Goal: Check status: Check status

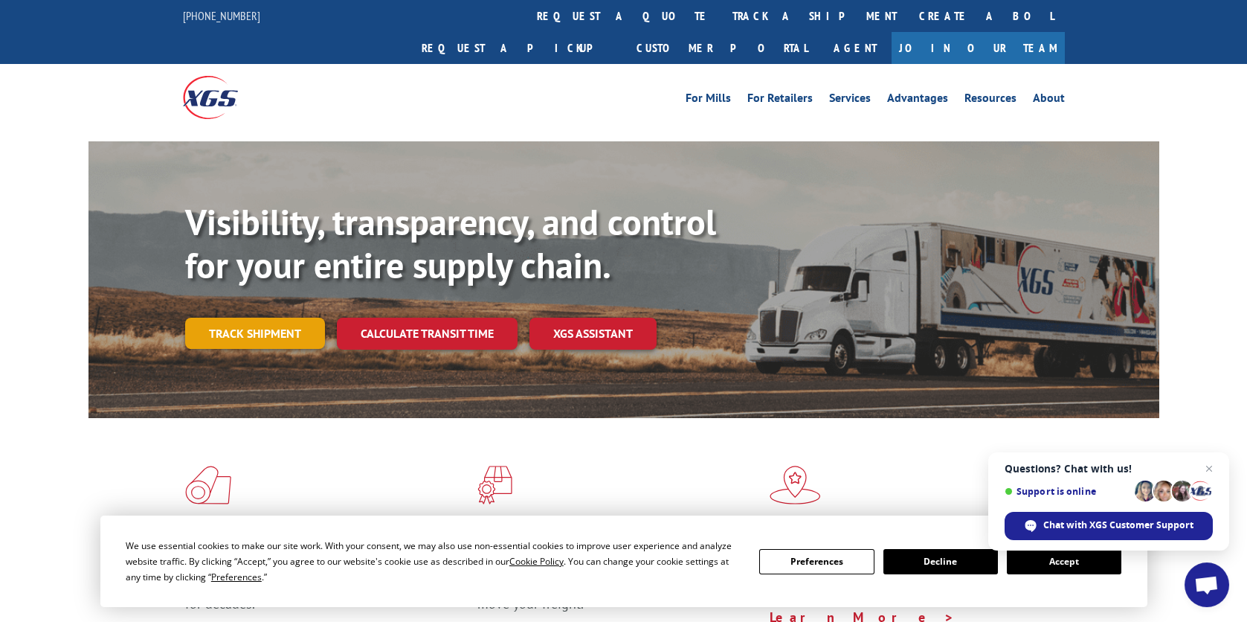
click at [271, 317] on link "Track shipment" at bounding box center [255, 332] width 140 height 31
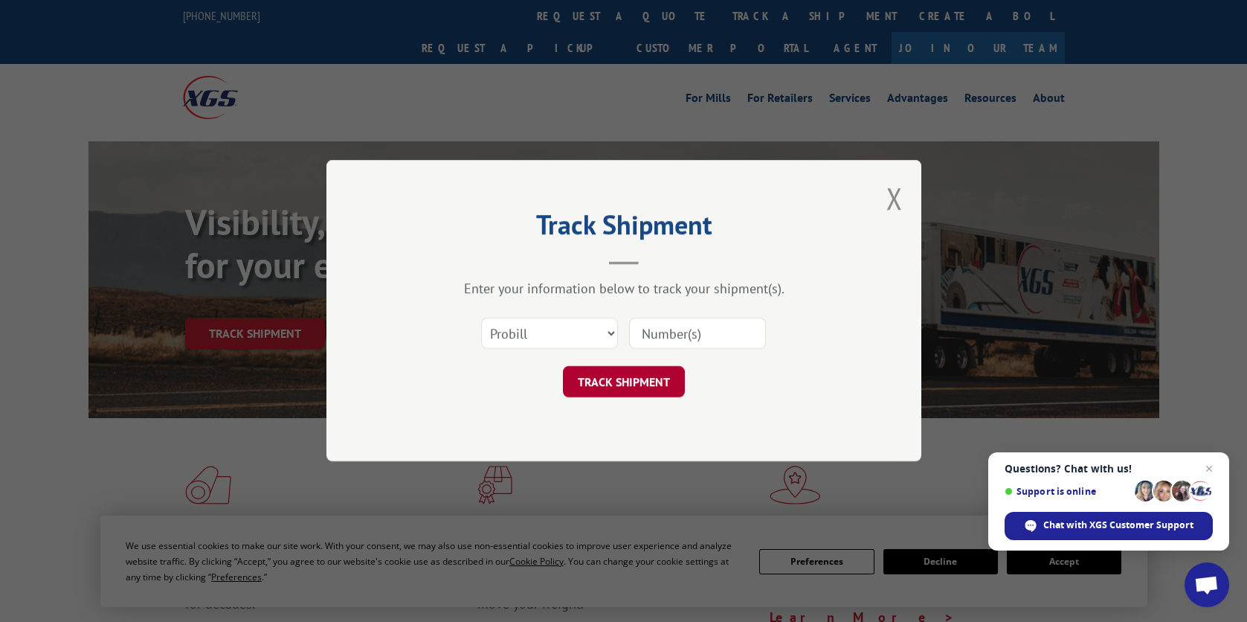
click at [627, 379] on button "TRACK SHIPMENT" at bounding box center [624, 382] width 122 height 31
paste input "5120794"
type input "5120794"
click at [635, 389] on button "TRACK SHIPMENT" at bounding box center [624, 382] width 122 height 31
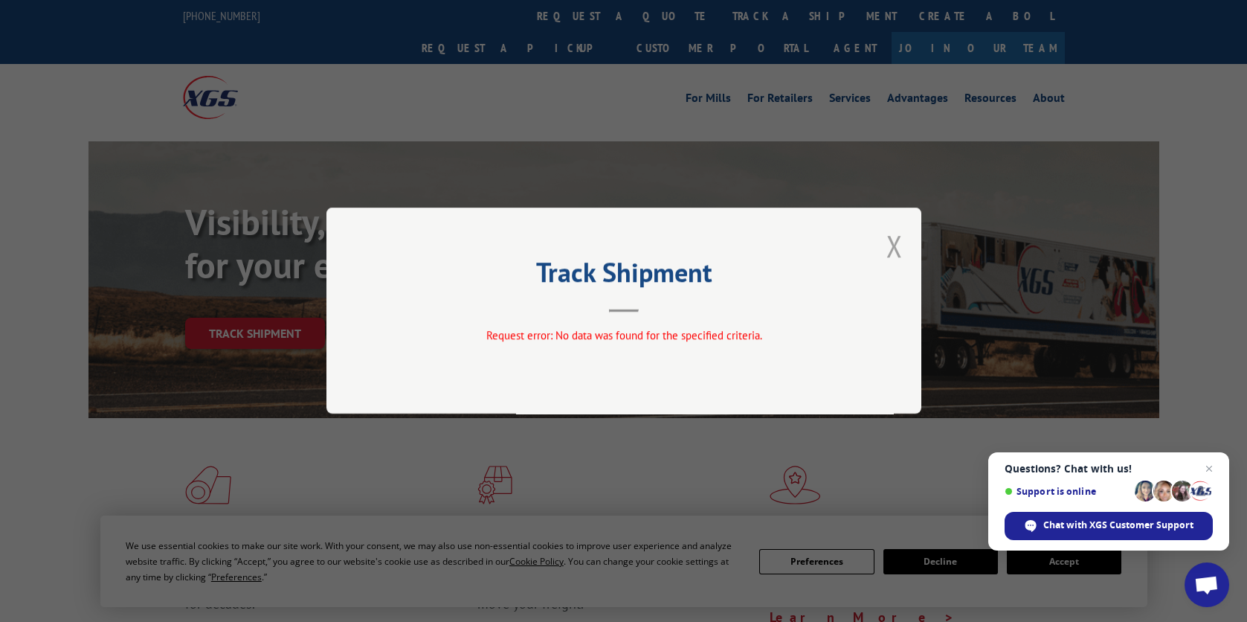
click at [897, 248] on button "Close modal" at bounding box center [894, 245] width 16 height 39
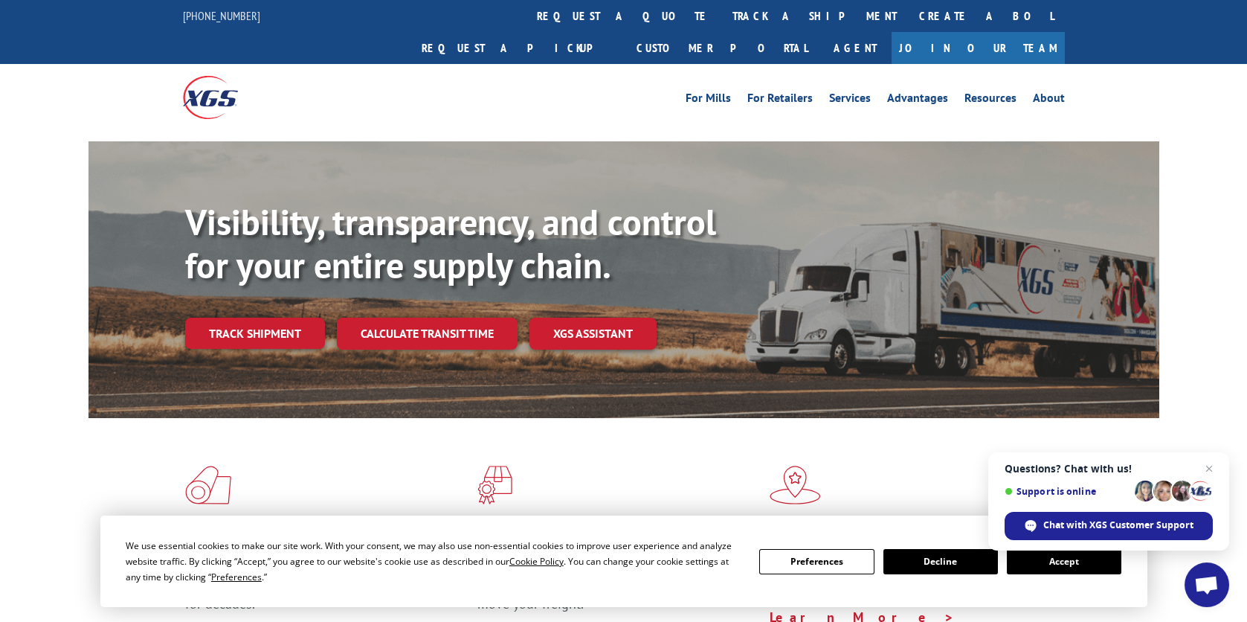
click at [270, 317] on link "Track shipment" at bounding box center [255, 332] width 140 height 31
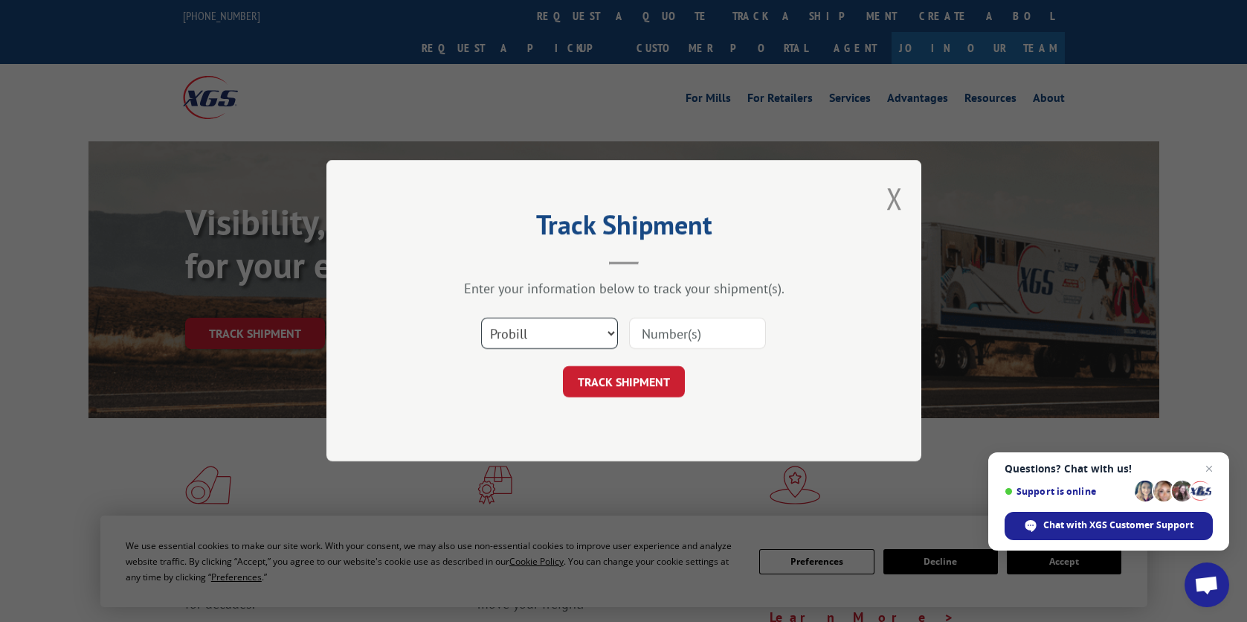
click at [613, 335] on select "Select category... Probill BOL PO" at bounding box center [549, 333] width 137 height 31
select select "bol"
click at [481, 318] on select "Select category... Probill BOL PO" at bounding box center [549, 333] width 137 height 31
click at [675, 339] on input at bounding box center [697, 333] width 137 height 31
paste input "5120794"
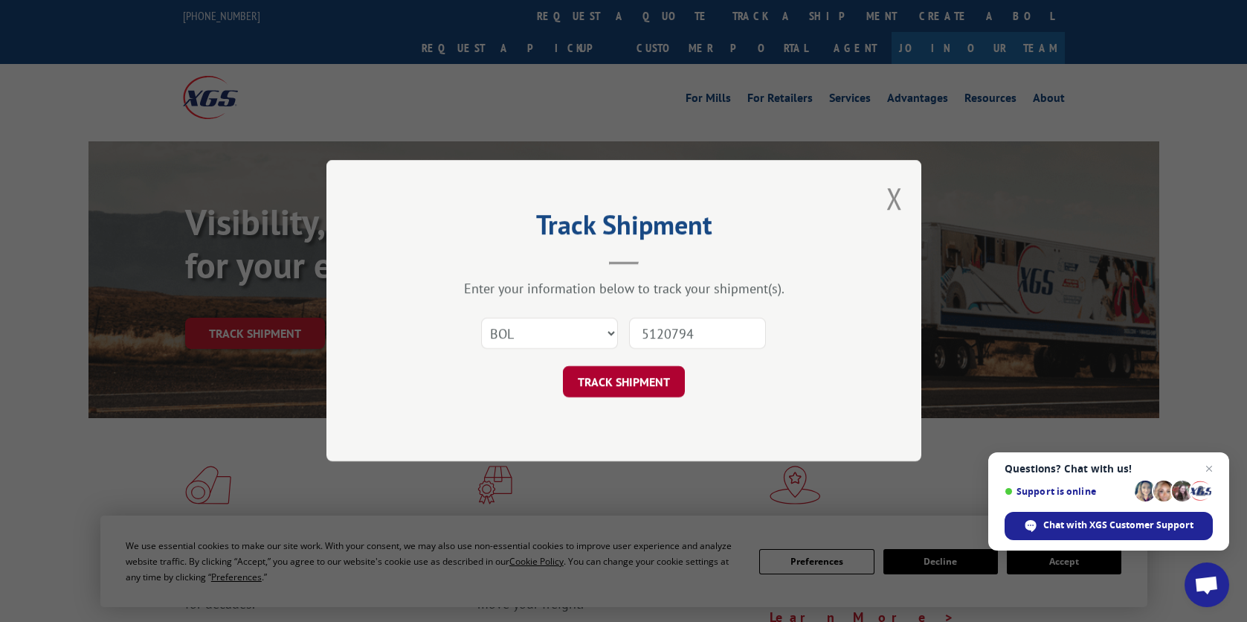
type input "5120794"
click at [630, 382] on button "TRACK SHIPMENT" at bounding box center [624, 382] width 122 height 31
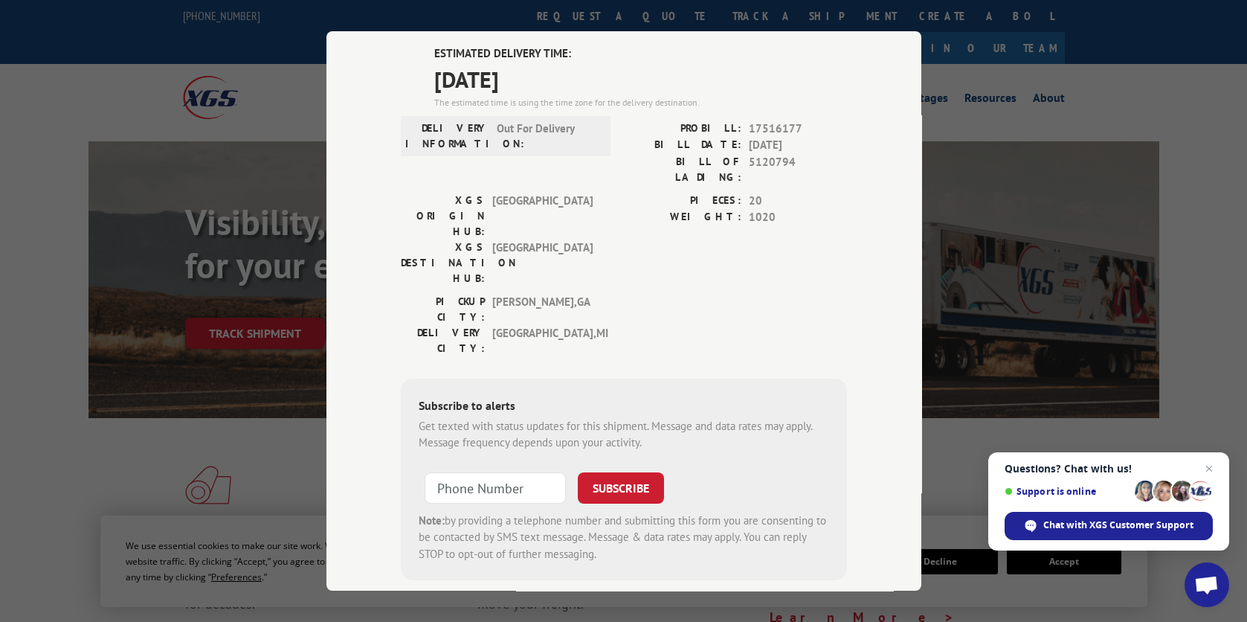
scroll to position [109, 0]
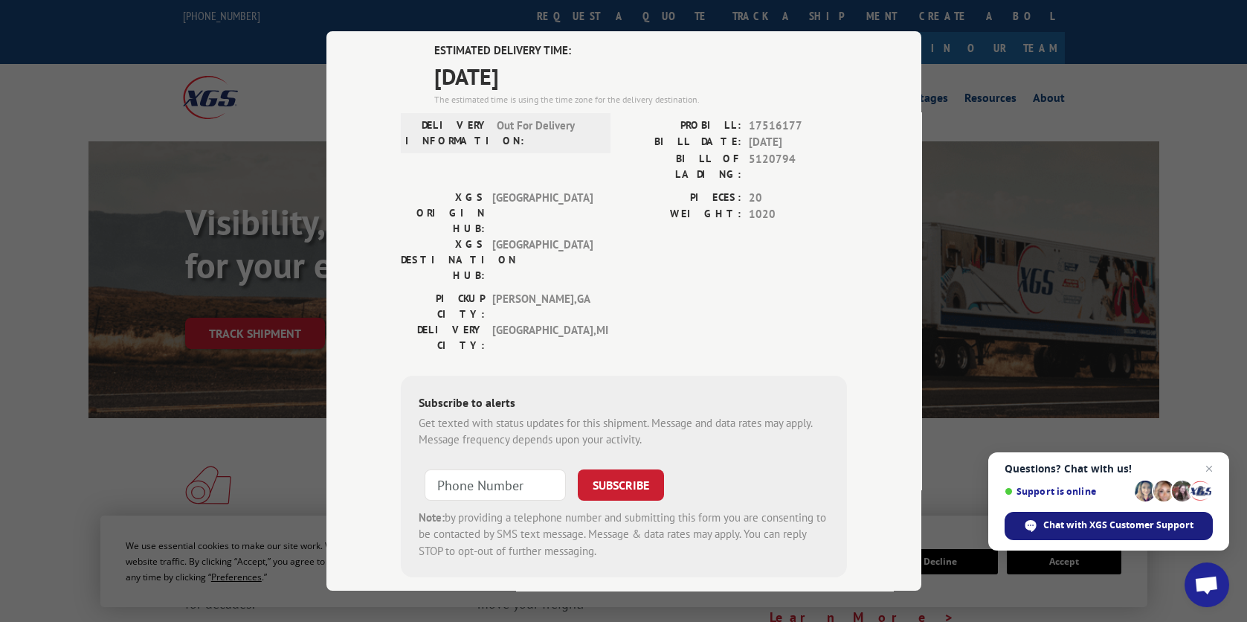
click at [1105, 528] on span "Chat with XGS Customer Support" at bounding box center [1118, 524] width 150 height 13
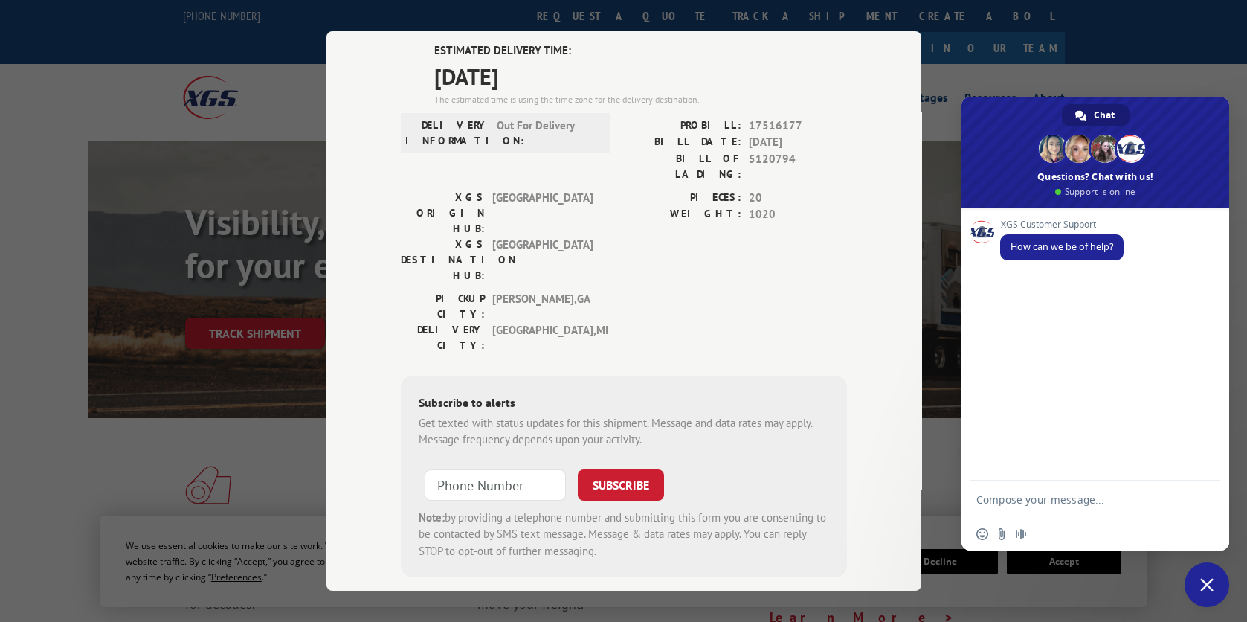
click at [1072, 506] on textarea "Compose your message..." at bounding box center [1080, 498] width 208 height 37
type textarea "tracking eta"
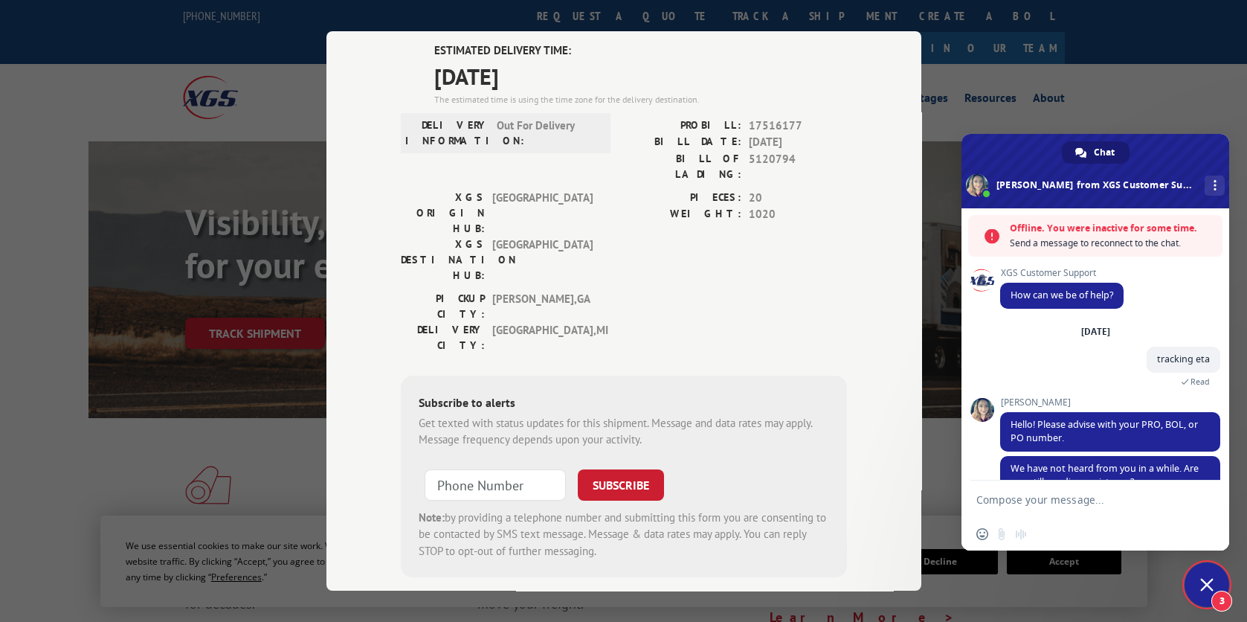
scroll to position [74, 0]
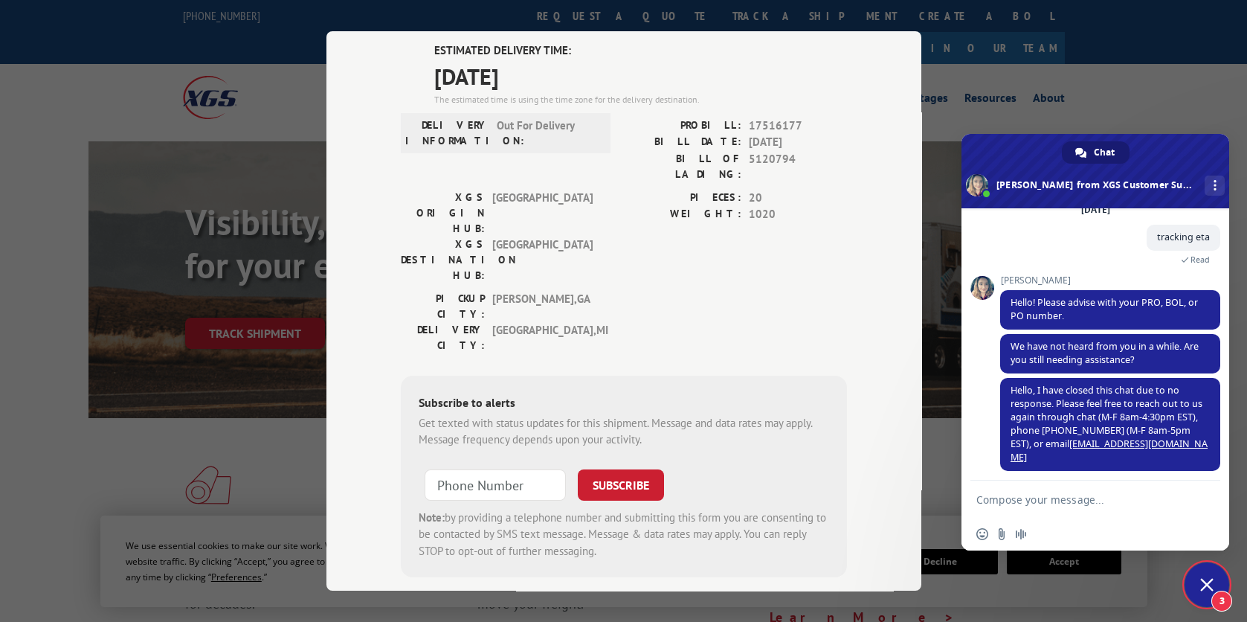
click at [1064, 512] on textarea "Compose your message..." at bounding box center [1080, 498] width 208 height 37
click at [1209, 585] on span "Close chat" at bounding box center [1206, 584] width 13 height 13
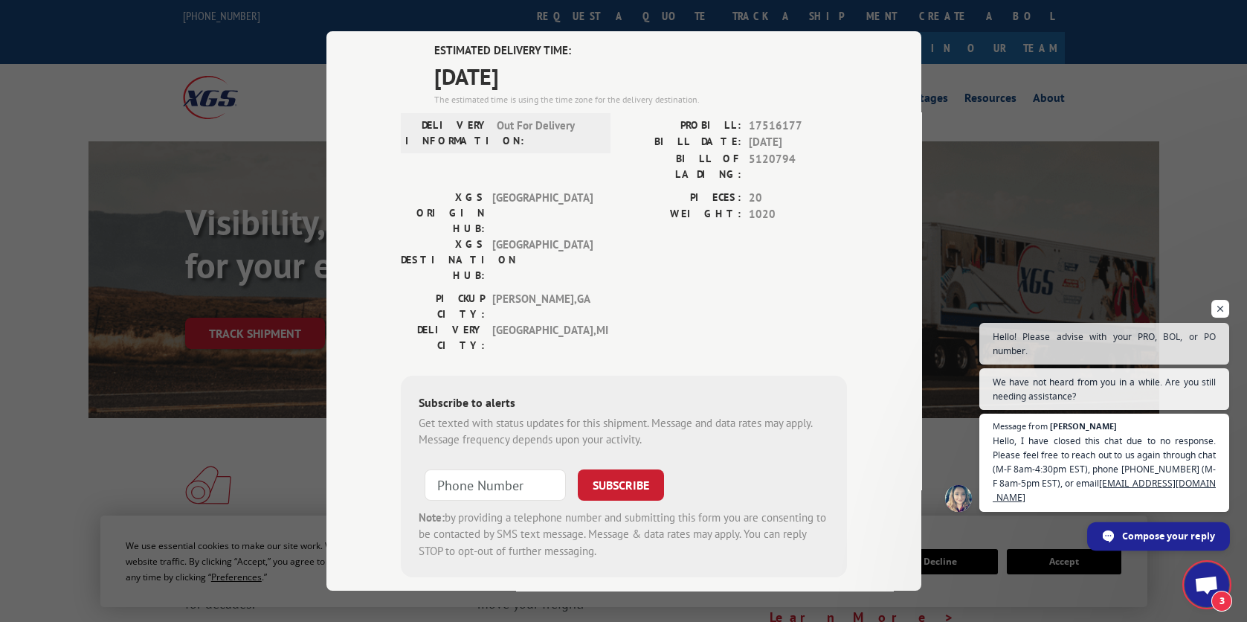
click at [1155, 540] on span "Compose your reply" at bounding box center [1168, 535] width 93 height 26
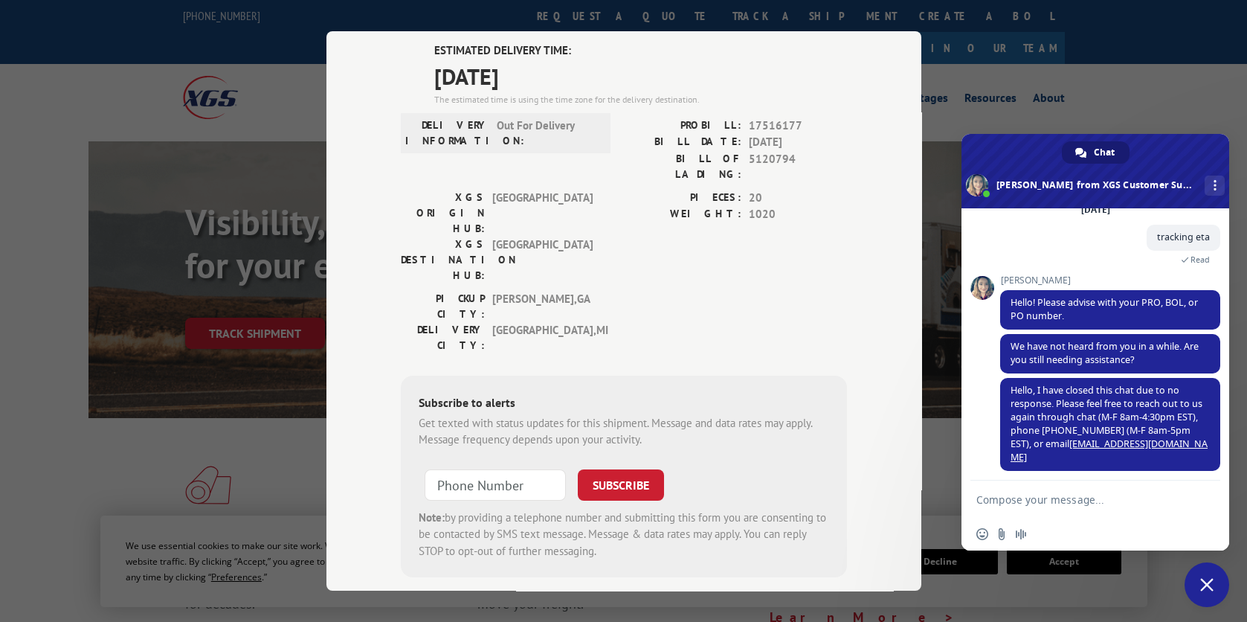
click at [1079, 498] on textarea "Compose your message..." at bounding box center [1080, 498] width 208 height 37
click at [1204, 179] on link "More channels" at bounding box center [1214, 185] width 20 height 20
click at [1068, 506] on textarea "Compose your message..." at bounding box center [1080, 498] width 208 height 37
click at [1102, 448] on link "[EMAIL_ADDRESS][DOMAIN_NAME]" at bounding box center [1108, 450] width 197 height 26
click at [1200, 583] on span "Close chat" at bounding box center [1206, 584] width 13 height 13
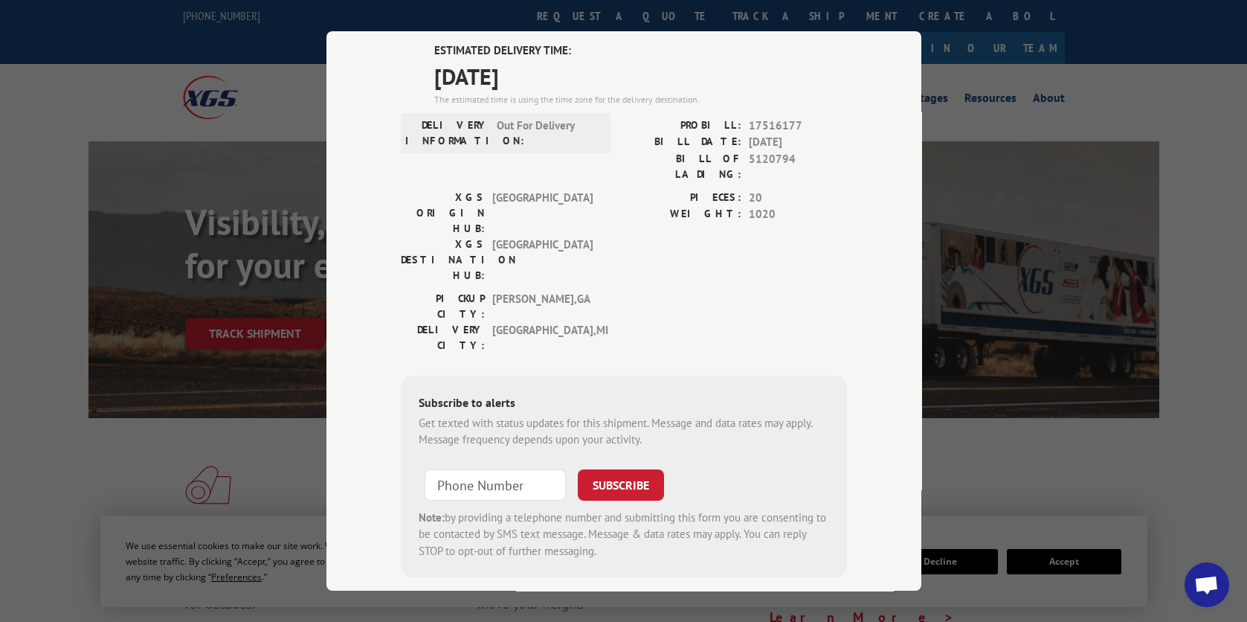
click at [1215, 584] on span "Open chat" at bounding box center [1206, 585] width 25 height 21
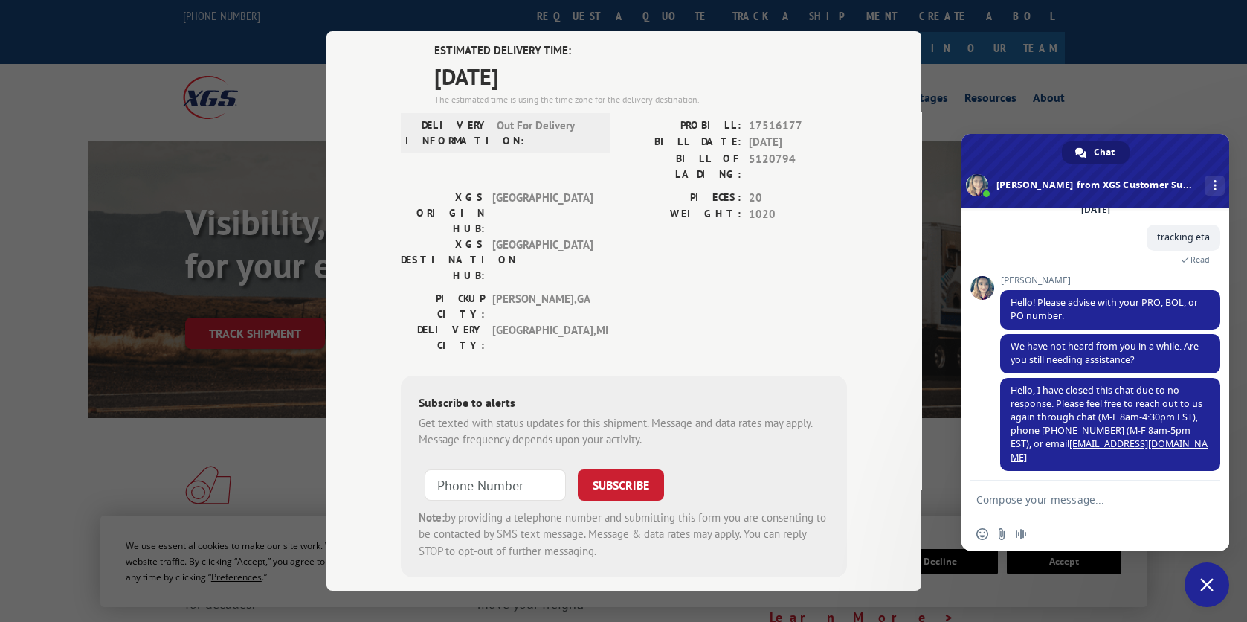
click at [1207, 588] on span "Close chat" at bounding box center [1206, 584] width 13 height 13
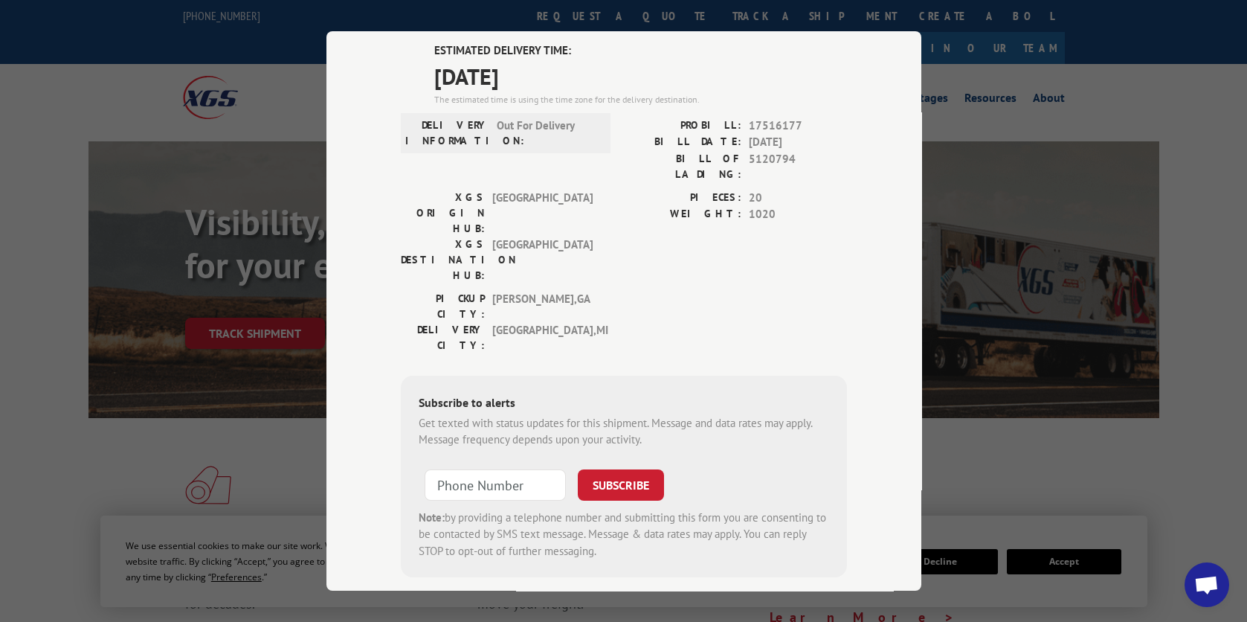
click at [1208, 579] on span "Open chat" at bounding box center [1206, 585] width 25 height 21
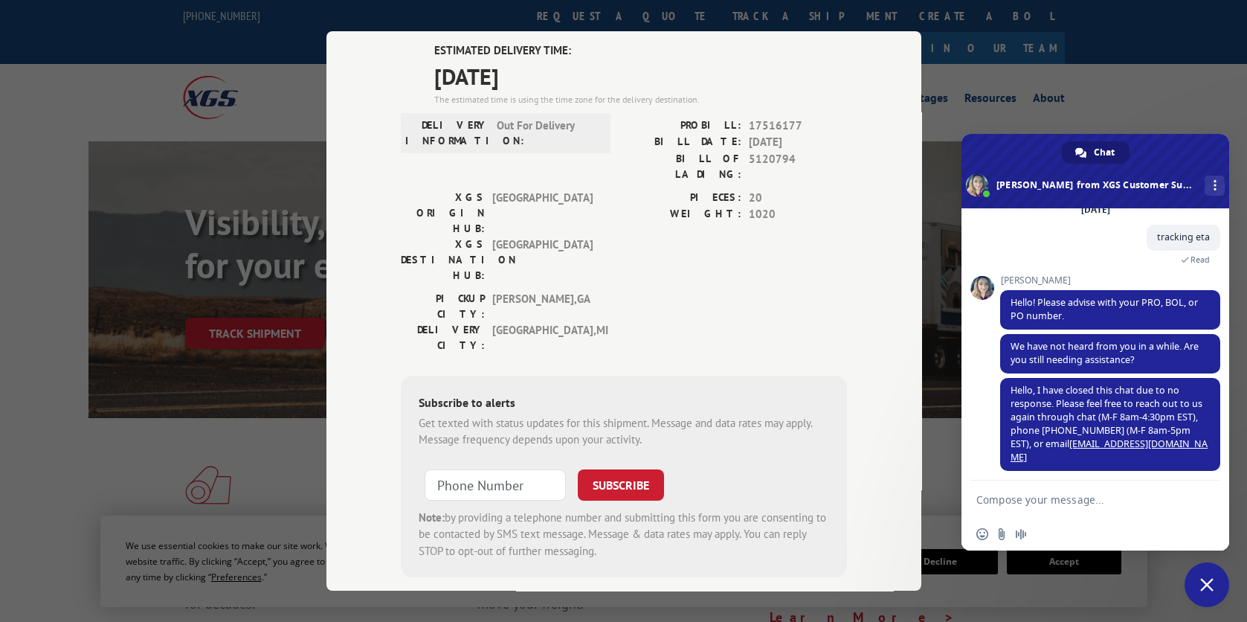
click at [1063, 498] on textarea "Compose your message..." at bounding box center [1080, 498] width 208 height 37
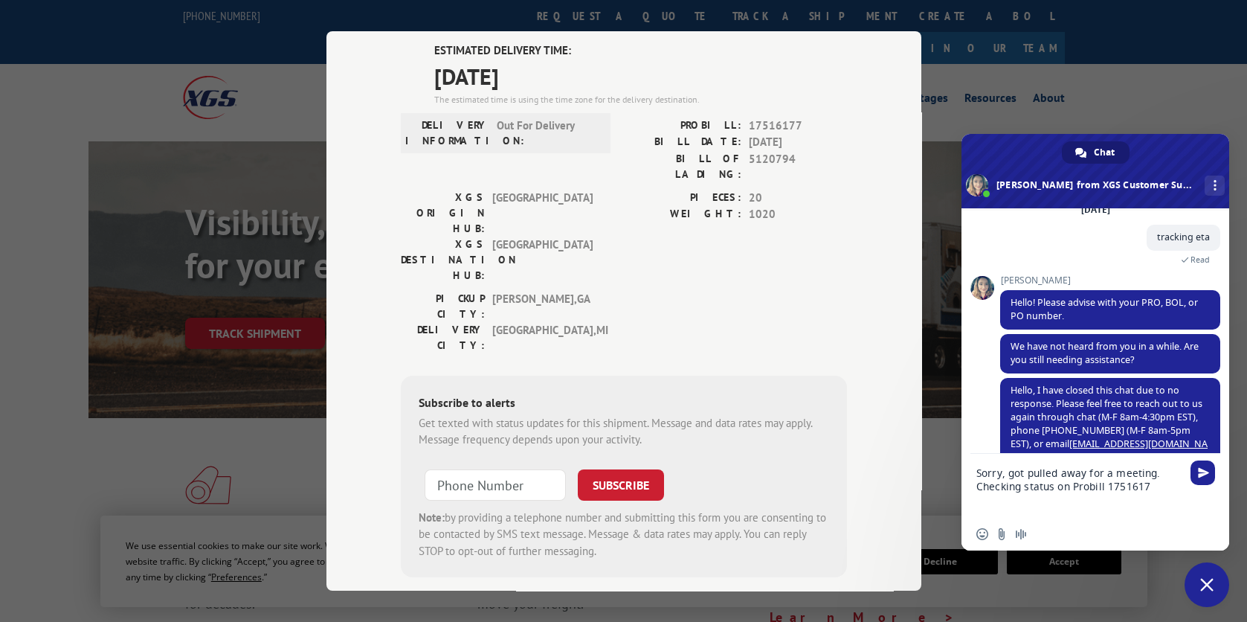
type textarea "Sorry, got pulled away for a meeting. Checking status on Probill 17516177"
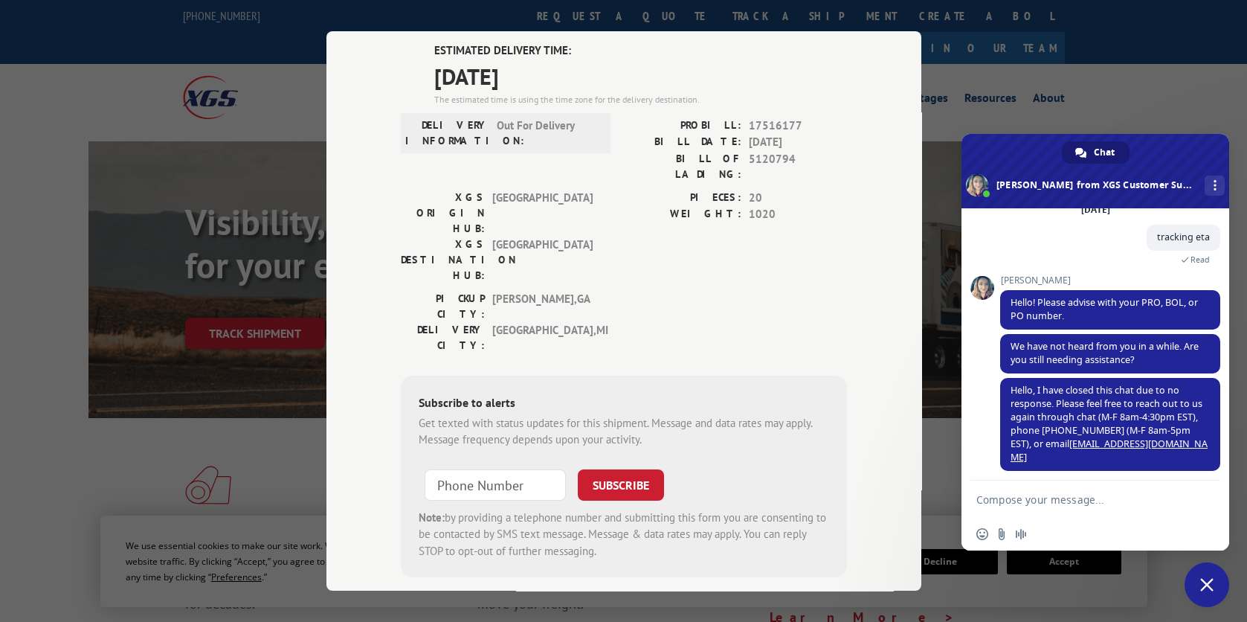
scroll to position [142, 0]
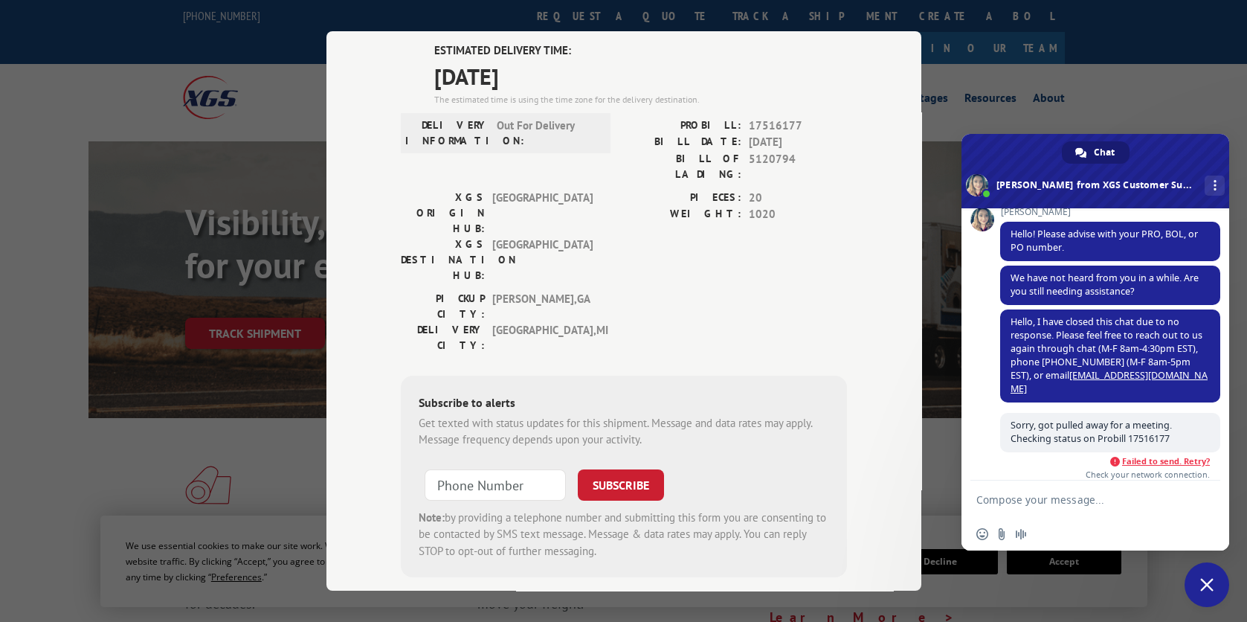
click at [1220, 573] on span "Close chat" at bounding box center [1206, 584] width 45 height 45
